Goal: Task Accomplishment & Management: Complete application form

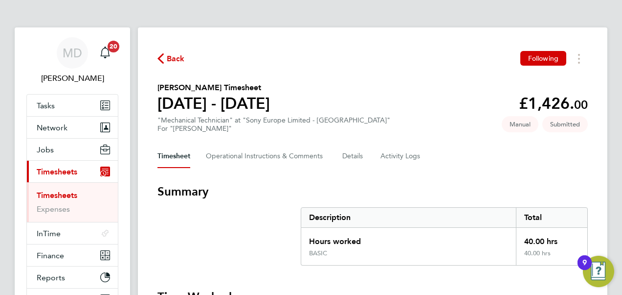
click at [60, 197] on link "Timesheets" at bounding box center [57, 194] width 41 height 9
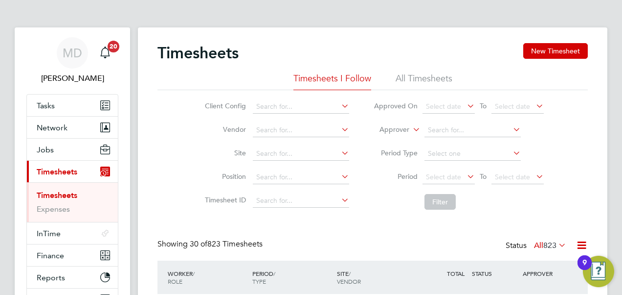
drag, startPoint x: 542, startPoint y: 50, endPoint x: 504, endPoint y: 63, distance: 40.4
click at [542, 51] on button "New Timesheet" at bounding box center [556, 51] width 65 height 16
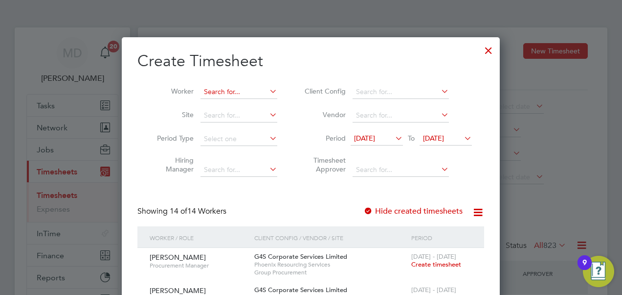
click at [239, 94] on input at bounding box center [239, 92] width 77 height 14
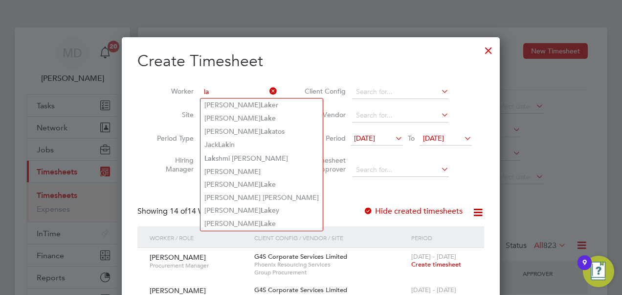
type input "l"
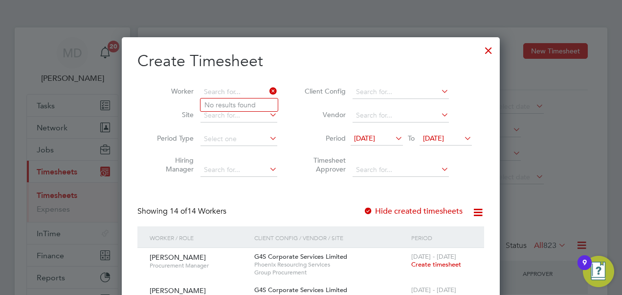
drag, startPoint x: 493, startPoint y: 49, endPoint x: 361, endPoint y: 2, distance: 139.8
click at [491, 49] on div at bounding box center [489, 48] width 18 height 18
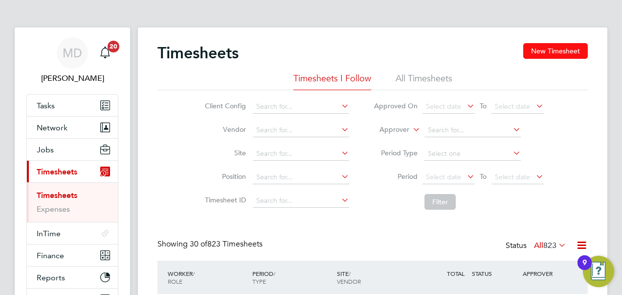
click at [546, 51] on button "New Timesheet" at bounding box center [556, 51] width 65 height 16
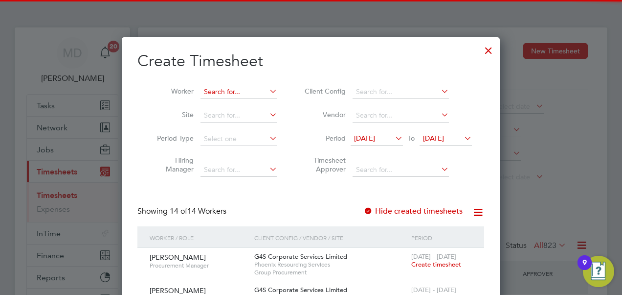
click at [238, 89] on input at bounding box center [239, 92] width 77 height 14
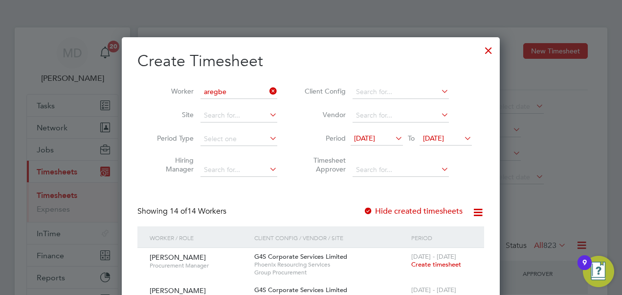
click at [261, 102] on b "Aregbe" at bounding box center [273, 105] width 24 height 8
type input "[PERSON_NAME]"
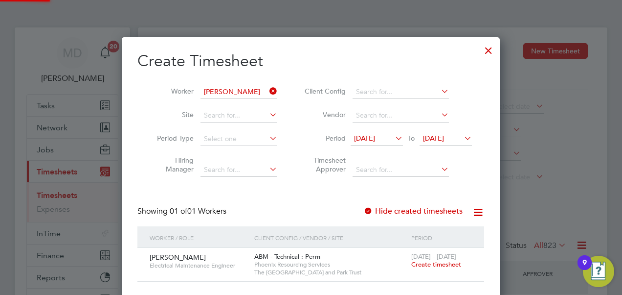
scroll to position [264, 379]
click at [442, 267] on span "Create timesheet" at bounding box center [437, 264] width 50 height 8
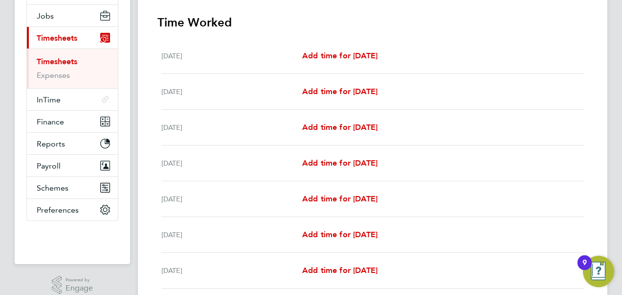
scroll to position [147, 0]
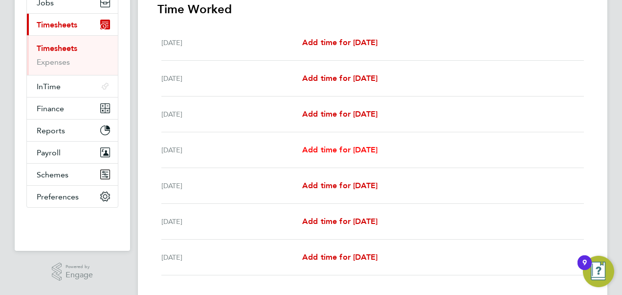
click at [333, 148] on span "Add time for [DATE]" at bounding box center [339, 149] width 75 height 9
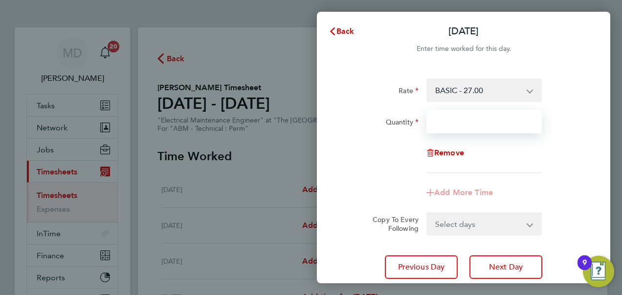
click at [439, 123] on input "Quantity" at bounding box center [484, 121] width 115 height 23
type input "1"
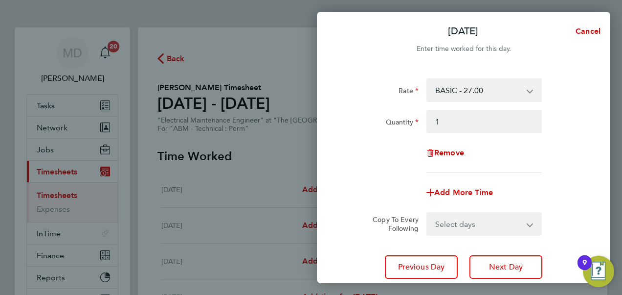
click at [454, 227] on select "Select days Day [DATE] [DATE] [DATE]" at bounding box center [479, 224] width 103 height 22
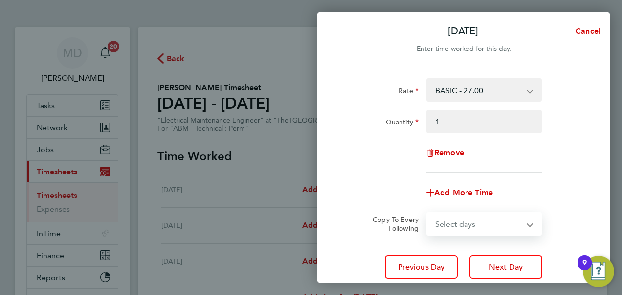
select select "DAY"
click at [428, 213] on select "Select days Day [DATE] [DATE] [DATE]" at bounding box center [479, 224] width 103 height 22
select select "[DATE]"
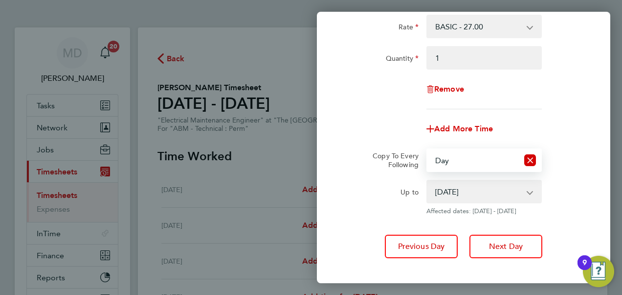
scroll to position [113, 0]
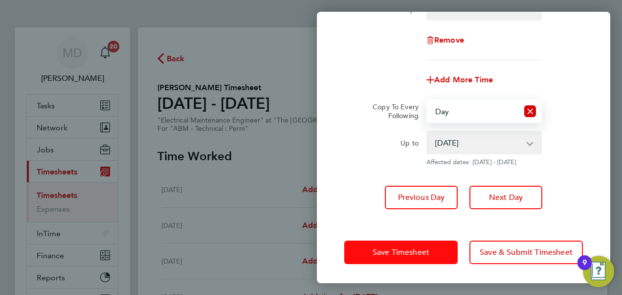
click at [423, 245] on button "Save Timesheet" at bounding box center [402, 251] width 114 height 23
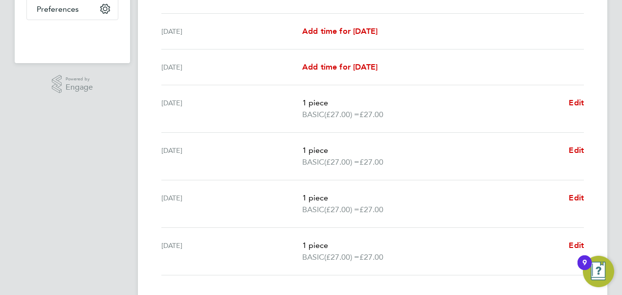
scroll to position [343, 0]
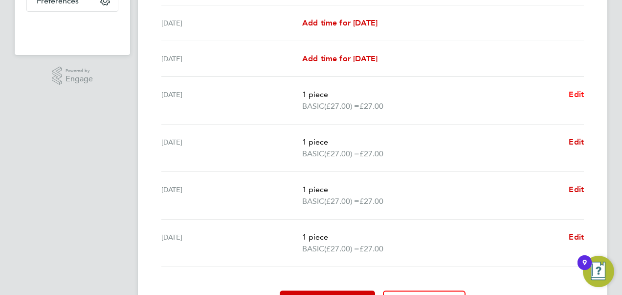
click at [575, 92] on span "Edit" at bounding box center [576, 94] width 15 height 9
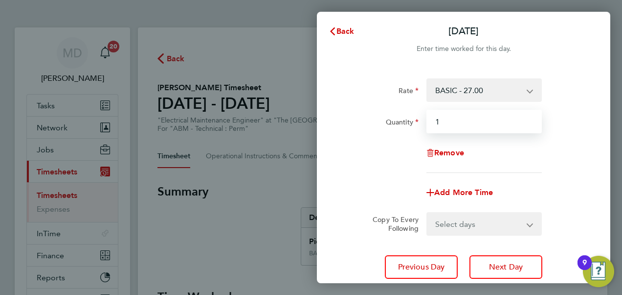
click at [447, 118] on input "1" at bounding box center [484, 121] width 115 height 23
type input "8"
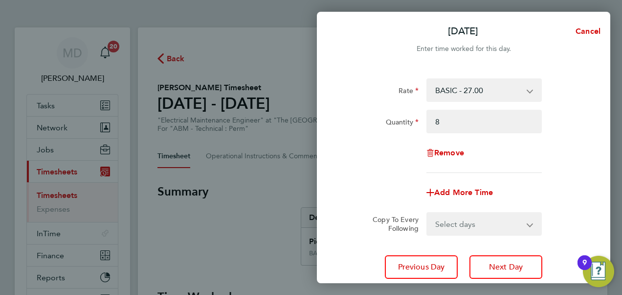
click at [463, 223] on select "Select days Day [DATE] [DATE] [DATE]" at bounding box center [479, 224] width 103 height 22
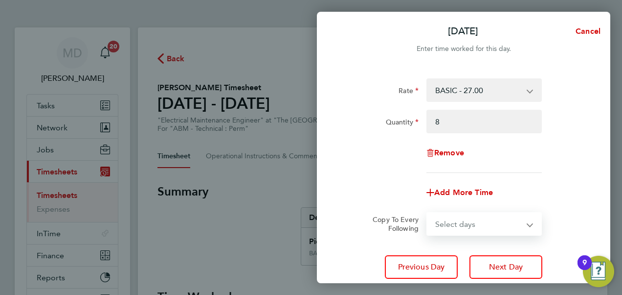
select select "DAY"
click at [428, 213] on select "Select days Day [DATE] [DATE] [DATE]" at bounding box center [479, 224] width 103 height 22
select select "[DATE]"
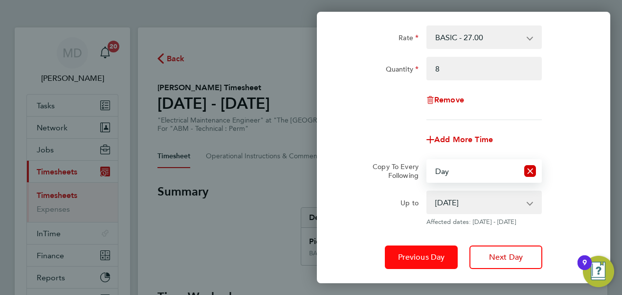
scroll to position [113, 0]
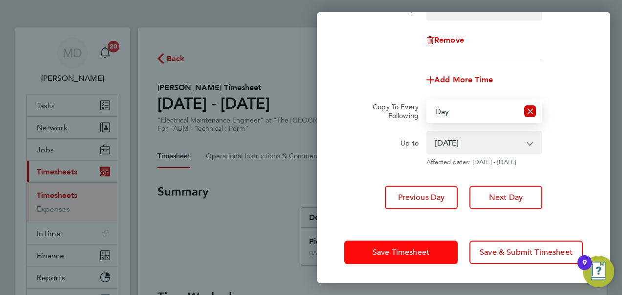
click at [401, 254] on span "Save Timesheet" at bounding box center [401, 252] width 57 height 10
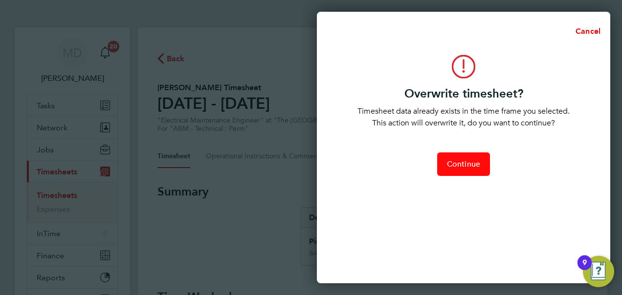
click at [457, 166] on span "Continue" at bounding box center [463, 164] width 33 height 10
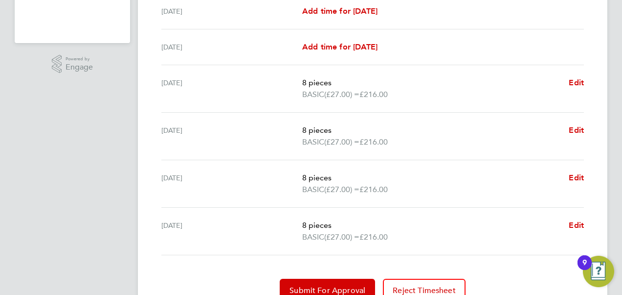
scroll to position [399, 0]
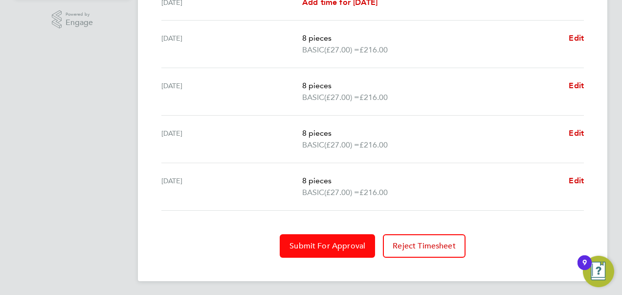
click at [303, 238] on button "Submit For Approval" at bounding box center [327, 245] width 95 height 23
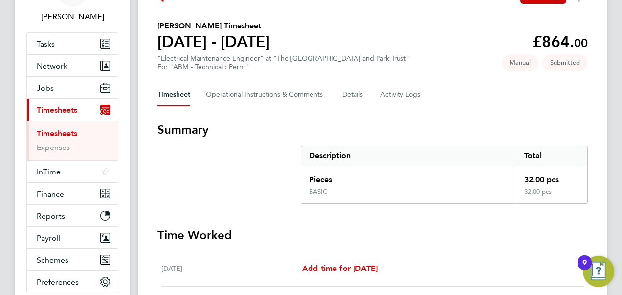
scroll to position [0, 0]
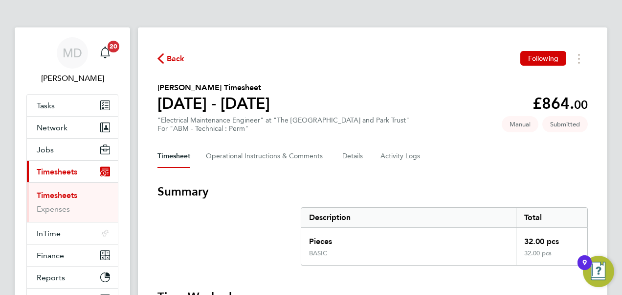
click at [319, 57] on div "Back Following" at bounding box center [373, 58] width 431 height 15
